Goal: Find specific page/section: Find specific page/section

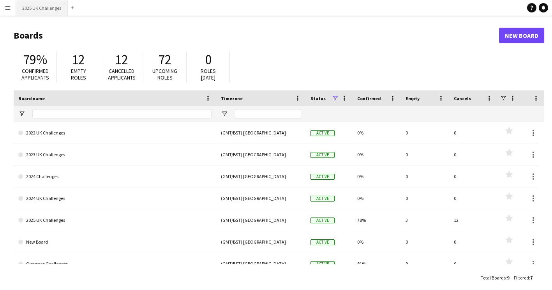
click at [41, 5] on button "2025 UK Challenges Close" at bounding box center [42, 7] width 52 height 15
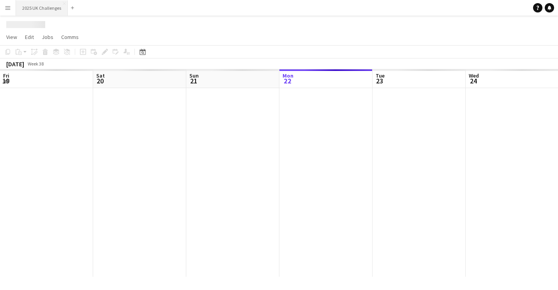
scroll to position [0, 186]
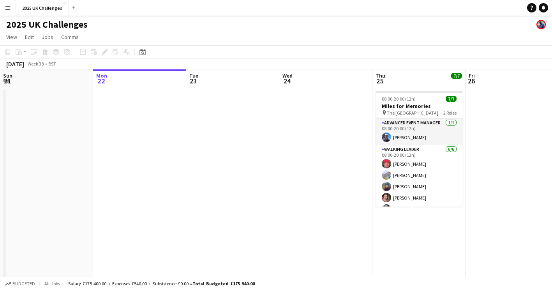
click at [5, 9] on app-icon "Menu" at bounding box center [8, 8] width 6 height 6
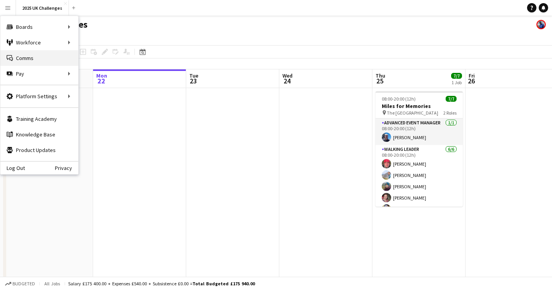
click at [14, 56] on link "Comms Comms" at bounding box center [39, 58] width 78 height 16
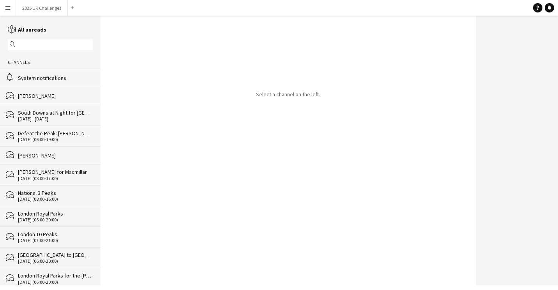
click at [28, 81] on div "System notifications" at bounding box center [55, 77] width 75 height 7
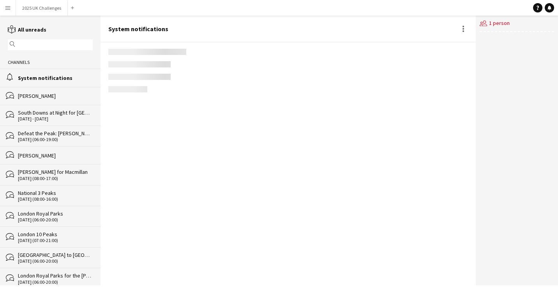
scroll to position [1149, 0]
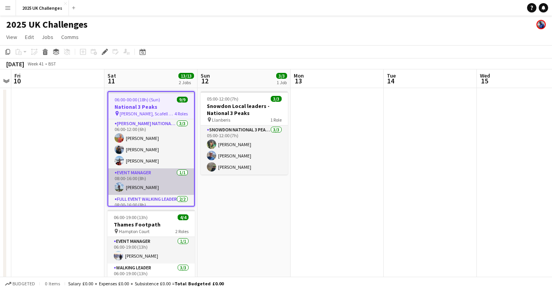
scroll to position [76, 0]
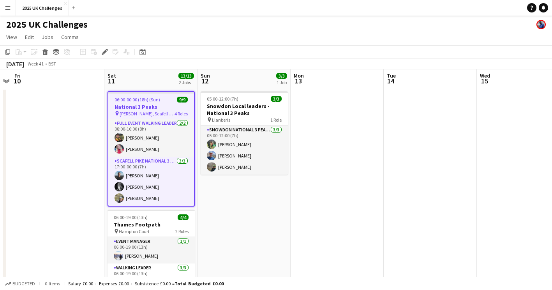
click at [395, 143] on app-date-cell at bounding box center [430, 214] width 93 height 252
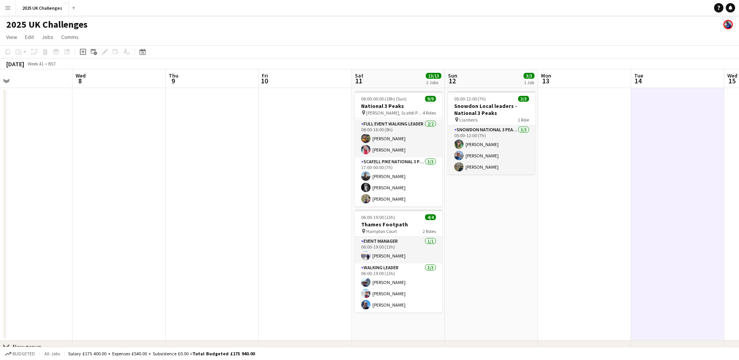
scroll to position [0, 205]
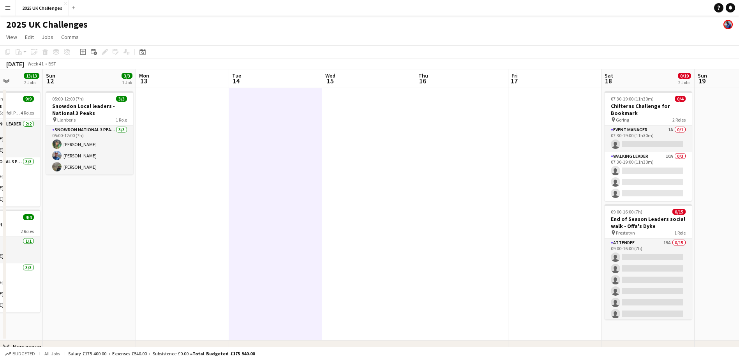
drag, startPoint x: 261, startPoint y: 234, endPoint x: 159, endPoint y: 258, distance: 105.6
click at [110, 263] on app-calendar-viewport "Thu 9 Fri 10 Sat 11 13/13 2 Jobs Sun 12 3/3 1 Job Mon 13 Tue 14 Wed 15 Thu 16 F…" at bounding box center [369, 222] width 739 height 307
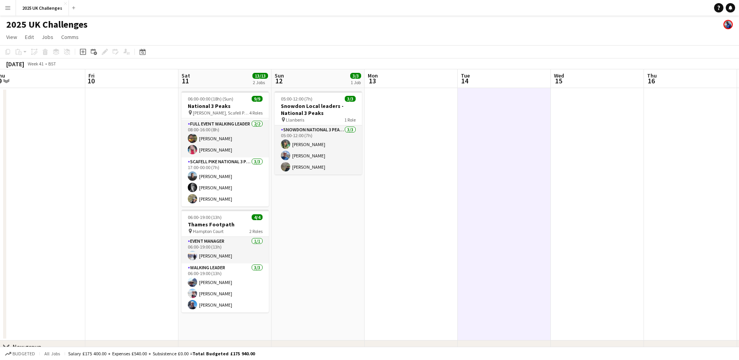
drag, startPoint x: 471, startPoint y: 228, endPoint x: 462, endPoint y: 237, distance: 12.9
click at [504, 226] on app-calendar-viewport "Tue 7 Wed 8 Thu 9 Fri 10 Sat 11 13/13 2 Jobs Sun 12 3/3 1 Job Mon 13 Tue 14 Wed…" at bounding box center [369, 222] width 739 height 307
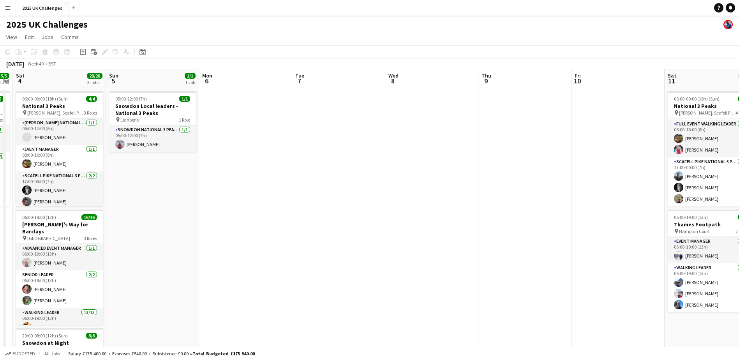
drag, startPoint x: 32, startPoint y: 243, endPoint x: 522, endPoint y: 235, distance: 489.7
click at [522, 235] on app-calendar-viewport "Thu 2 Fri 3 5/5 1 Job Sat 4 28/28 3 Jobs Sun 5 1/1 1 Job Mon 6 Tue 7 Wed 8 Thu …" at bounding box center [369, 281] width 739 height 425
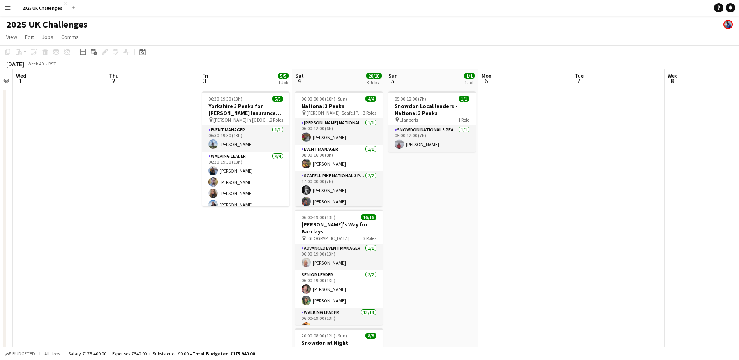
scroll to position [0, 238]
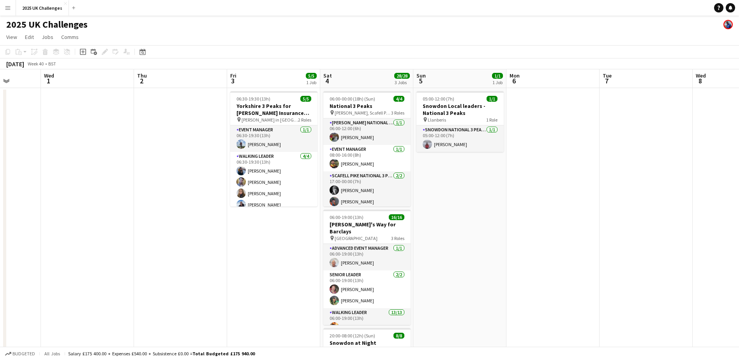
drag, startPoint x: 280, startPoint y: 239, endPoint x: 513, endPoint y: 229, distance: 232.7
click at [513, 229] on app-calendar-viewport "Sun 28 1/1 1 Job Mon 29 Tue 30 Wed 1 Thu 2 Fri 3 5/5 1 Job Sat 4 28/28 3 Jobs S…" at bounding box center [369, 281] width 739 height 425
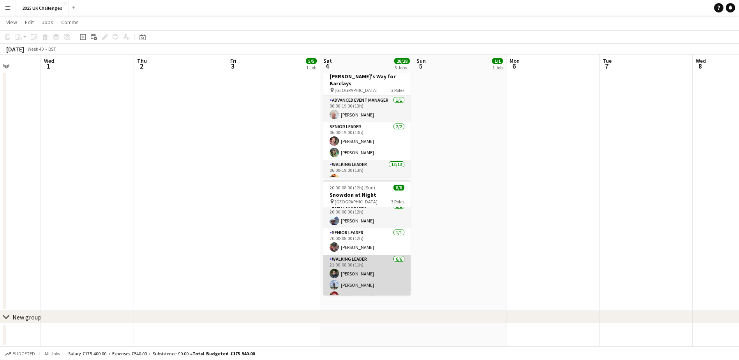
scroll to position [0, 0]
